Goal: Information Seeking & Learning: Learn about a topic

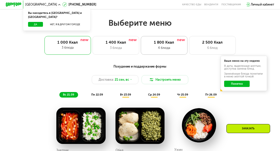
scroll to position [252, 0]
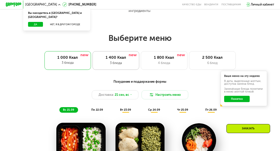
click at [120, 60] on div "1 400 Ккал" at bounding box center [116, 57] width 38 height 5
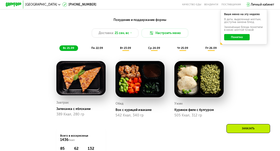
scroll to position [303, 0]
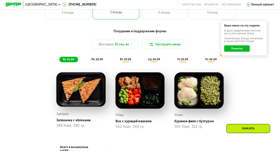
click at [100, 61] on span "пн 22.09" at bounding box center [97, 59] width 12 height 3
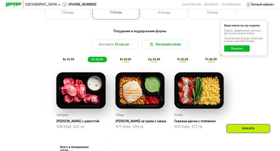
click at [78, 93] on img at bounding box center [80, 90] width 49 height 36
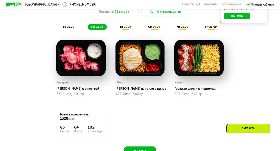
scroll to position [328, 0]
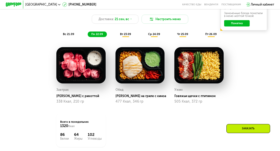
click at [125, 36] on span "вт 23.09" at bounding box center [125, 34] width 11 height 3
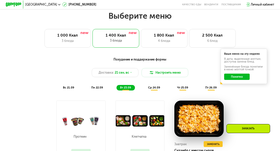
scroll to position [227, 0]
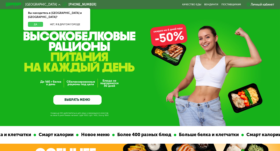
click at [37, 22] on button "Да" at bounding box center [35, 24] width 15 height 5
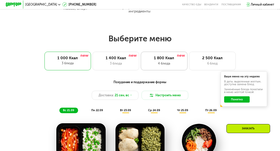
scroll to position [252, 0]
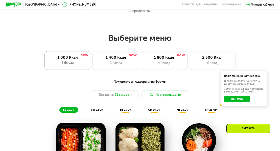
click at [66, 64] on div "3 блюда" at bounding box center [67, 63] width 39 height 5
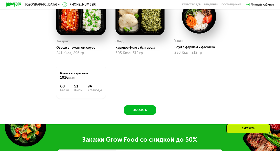
scroll to position [328, 0]
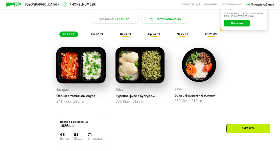
click at [94, 36] on span "пн 22.09" at bounding box center [97, 34] width 12 height 3
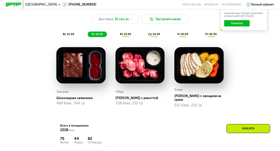
click at [65, 36] on span "вс 21.09" at bounding box center [68, 34] width 11 height 3
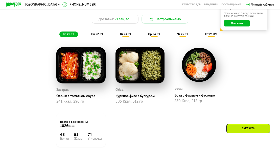
click at [94, 36] on span "пн 22.09" at bounding box center [97, 34] width 12 height 3
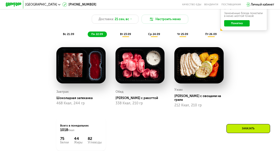
click at [127, 36] on span "вт 23.09" at bounding box center [125, 34] width 11 height 3
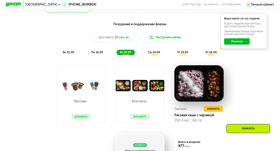
scroll to position [303, 0]
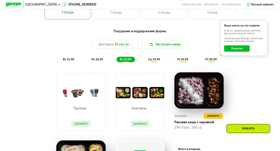
click at [154, 61] on span "ср 24.09" at bounding box center [154, 59] width 12 height 3
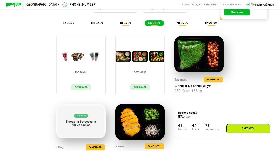
scroll to position [328, 0]
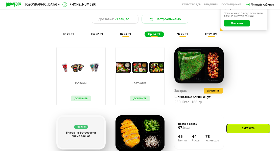
click at [183, 36] on span "чт 25.09" at bounding box center [182, 34] width 11 height 3
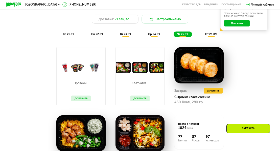
click at [212, 36] on span "пт 26.09" at bounding box center [211, 34] width 12 height 3
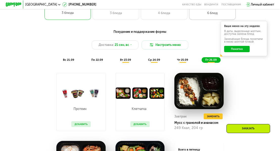
scroll to position [303, 0]
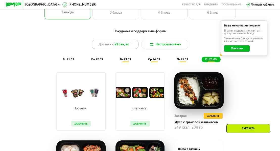
click at [130, 45] on icon at bounding box center [131, 44] width 2 height 2
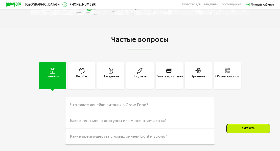
scroll to position [1085, 0]
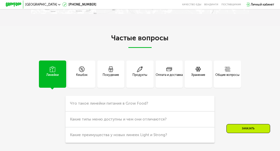
click at [173, 82] on div "Оплата и доставка" at bounding box center [168, 77] width 27 height 9
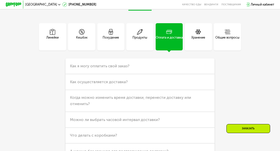
scroll to position [1161, 0]
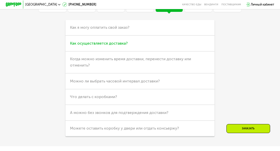
click at [118, 46] on span "Как осуществляется доставка?" at bounding box center [99, 43] width 58 height 5
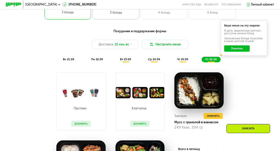
scroll to position [328, 0]
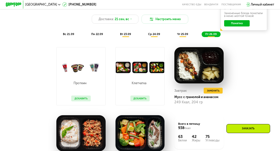
click at [66, 36] on span "вс 21.09" at bounding box center [68, 34] width 11 height 3
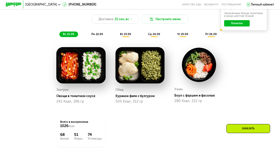
click at [95, 36] on span "пн 22.09" at bounding box center [97, 34] width 12 height 3
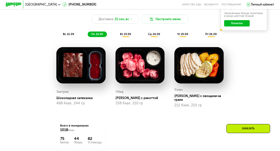
click at [125, 36] on span "вт 23.09" at bounding box center [125, 34] width 11 height 3
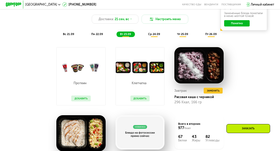
click at [154, 36] on span "ср 24.09" at bounding box center [154, 34] width 12 height 3
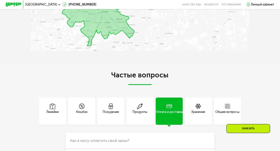
scroll to position [1060, 0]
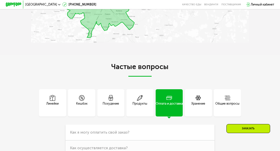
click at [199, 101] on icon at bounding box center [198, 98] width 6 height 6
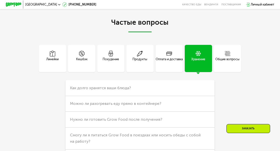
scroll to position [1110, 0]
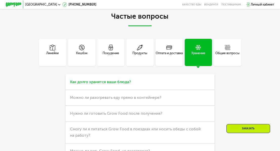
click at [119, 84] on span "Как долго хранятся ваши блюда?" at bounding box center [100, 82] width 61 height 5
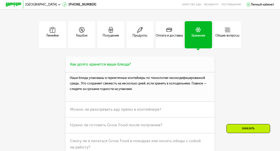
scroll to position [1136, 0]
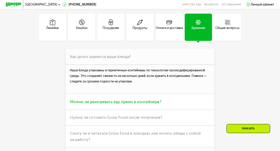
click at [145, 105] on h3 "Можно ли разогревать еду прямо в контейнере?" at bounding box center [139, 102] width 149 height 16
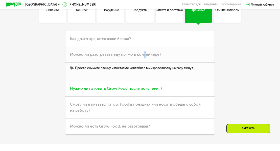
scroll to position [1161, 0]
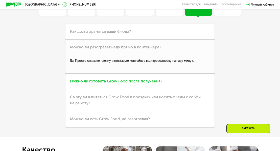
click at [110, 84] on span "Нужно ли готовить Grow Food после получения?" at bounding box center [116, 81] width 92 height 5
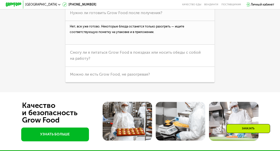
scroll to position [1211, 0]
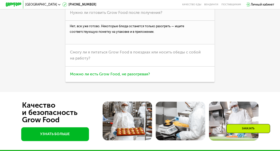
click at [111, 76] on span "Можно ли есть Grow Food, не разогревая?" at bounding box center [110, 74] width 80 height 5
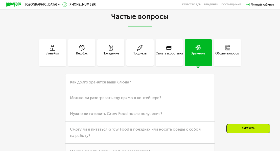
scroll to position [1110, 0]
click at [227, 60] on div "Общие вопросы" at bounding box center [227, 55] width 24 height 9
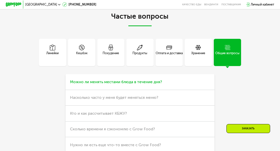
click at [151, 84] on span "Можно ли менять местами блюда в течение дня?" at bounding box center [116, 82] width 92 height 5
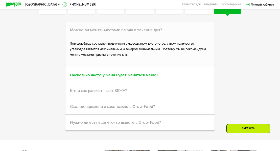
scroll to position [1186, 0]
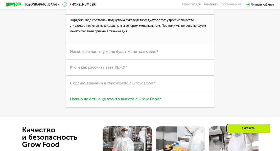
click at [121, 101] on span "Нужно ли есть еще что-то вместе с Grow Food?" at bounding box center [115, 99] width 91 height 5
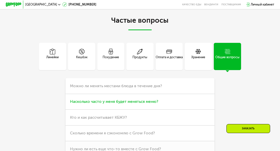
scroll to position [1110, 0]
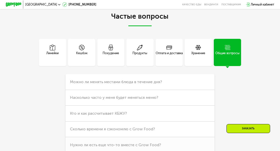
click at [169, 58] on div "Оплата и доставка" at bounding box center [168, 55] width 27 height 9
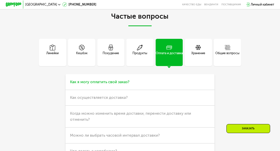
click at [114, 84] on span "Как я могу оплатить свой заказ?" at bounding box center [99, 82] width 59 height 5
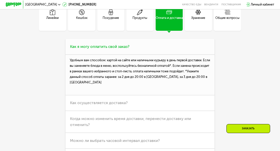
scroll to position [1161, 0]
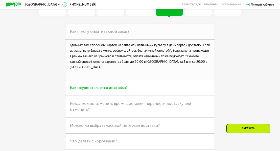
click at [106, 90] on span "Как осуществляется доставка?" at bounding box center [99, 88] width 58 height 5
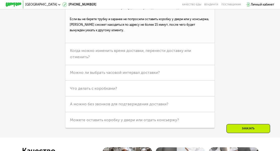
scroll to position [1287, 0]
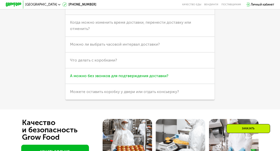
click at [124, 78] on span "А можно без звонков для подтверждения доставки?" at bounding box center [119, 76] width 98 height 5
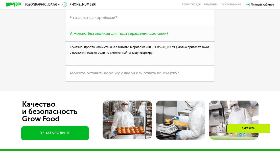
scroll to position [1237, 0]
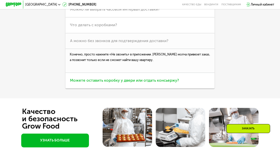
click at [119, 83] on span "Можете оставить коробку у двери или отдать консьержу?" at bounding box center [124, 80] width 109 height 5
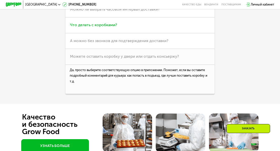
click at [87, 27] on span "Что делать с коробками?" at bounding box center [93, 25] width 47 height 5
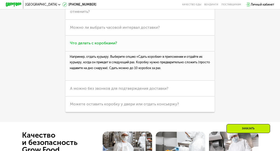
scroll to position [1211, 0]
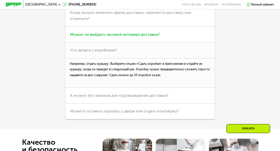
click at [137, 37] on span "Можно ли выбрать часовой интервал доставки?" at bounding box center [115, 34] width 90 height 5
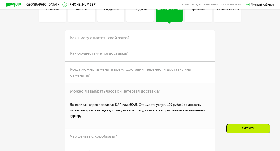
scroll to position [1161, 0]
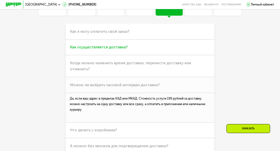
click at [99, 49] on span "Как осуществляется доставка?" at bounding box center [99, 47] width 58 height 5
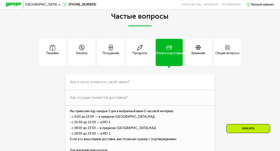
scroll to position [1085, 0]
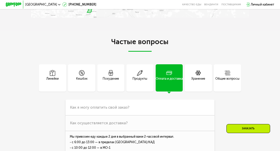
click at [140, 84] on div "Продукты" at bounding box center [139, 80] width 15 height 9
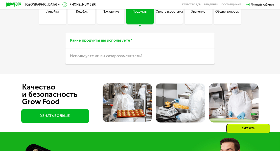
scroll to position [1161, 0]
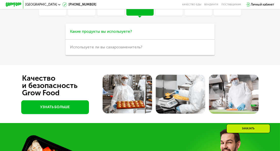
click at [87, 34] on span "Какие продукты вы используете?" at bounding box center [101, 31] width 62 height 5
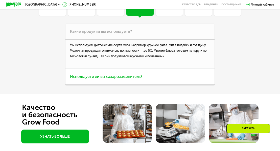
click at [120, 79] on span "Используете ли вы сахарозаменитель?" at bounding box center [106, 76] width 72 height 5
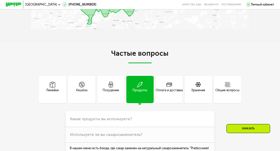
scroll to position [1060, 0]
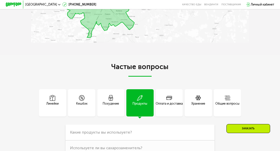
click at [85, 106] on div "Кешбэк" at bounding box center [81, 105] width 11 height 9
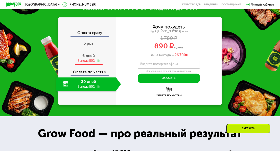
scroll to position [530, 0]
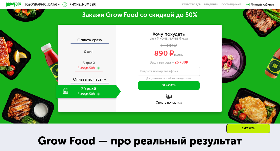
click at [88, 65] on span "6 дней" at bounding box center [88, 63] width 12 height 5
